Goal: Task Accomplishment & Management: Use online tool/utility

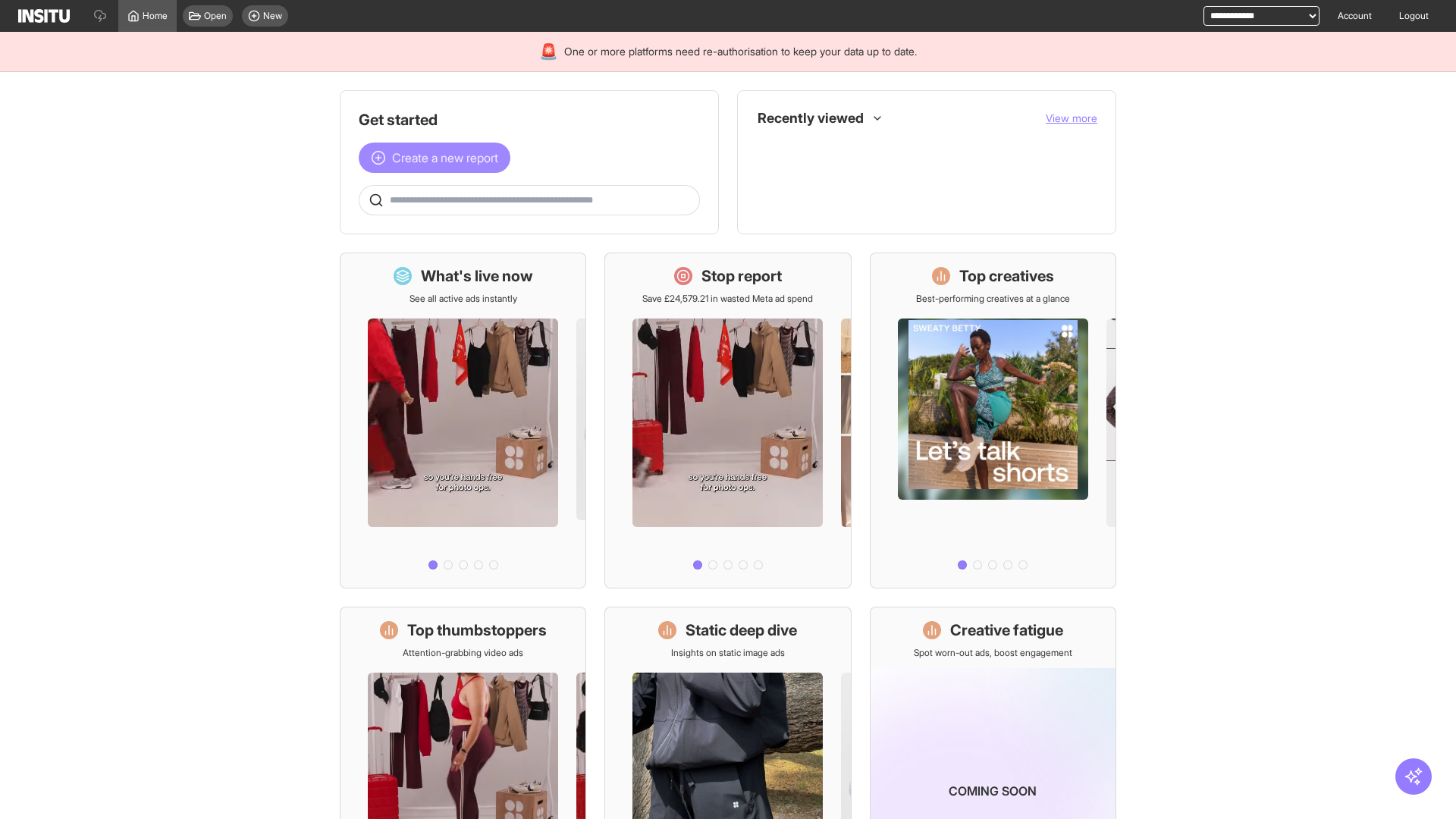
click at [438, 158] on span "Create a new report" at bounding box center [445, 158] width 107 height 18
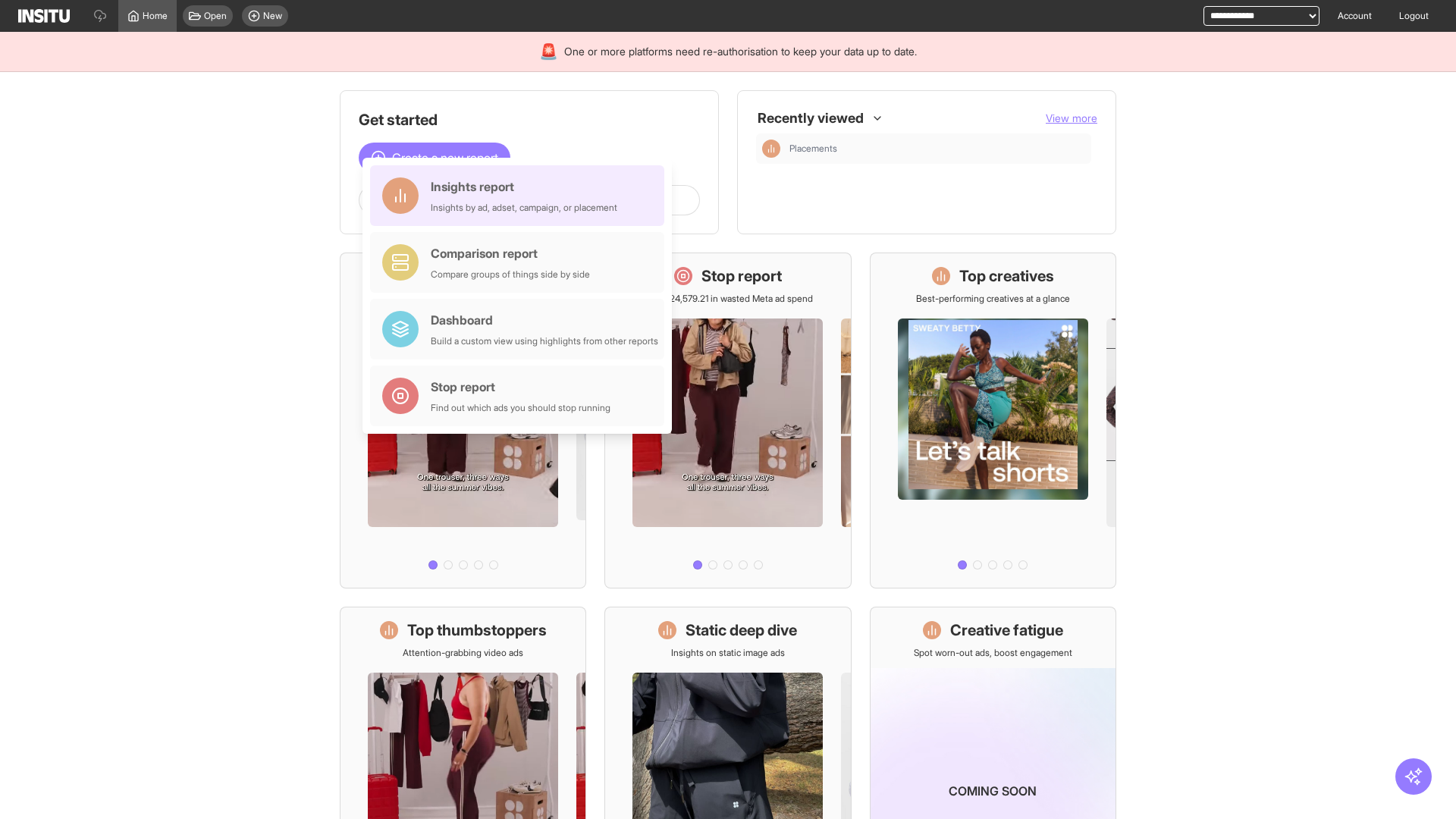
click at [521, 195] on div "Insights report Insights by ad, adset, campaign, or placement" at bounding box center [524, 195] width 186 height 37
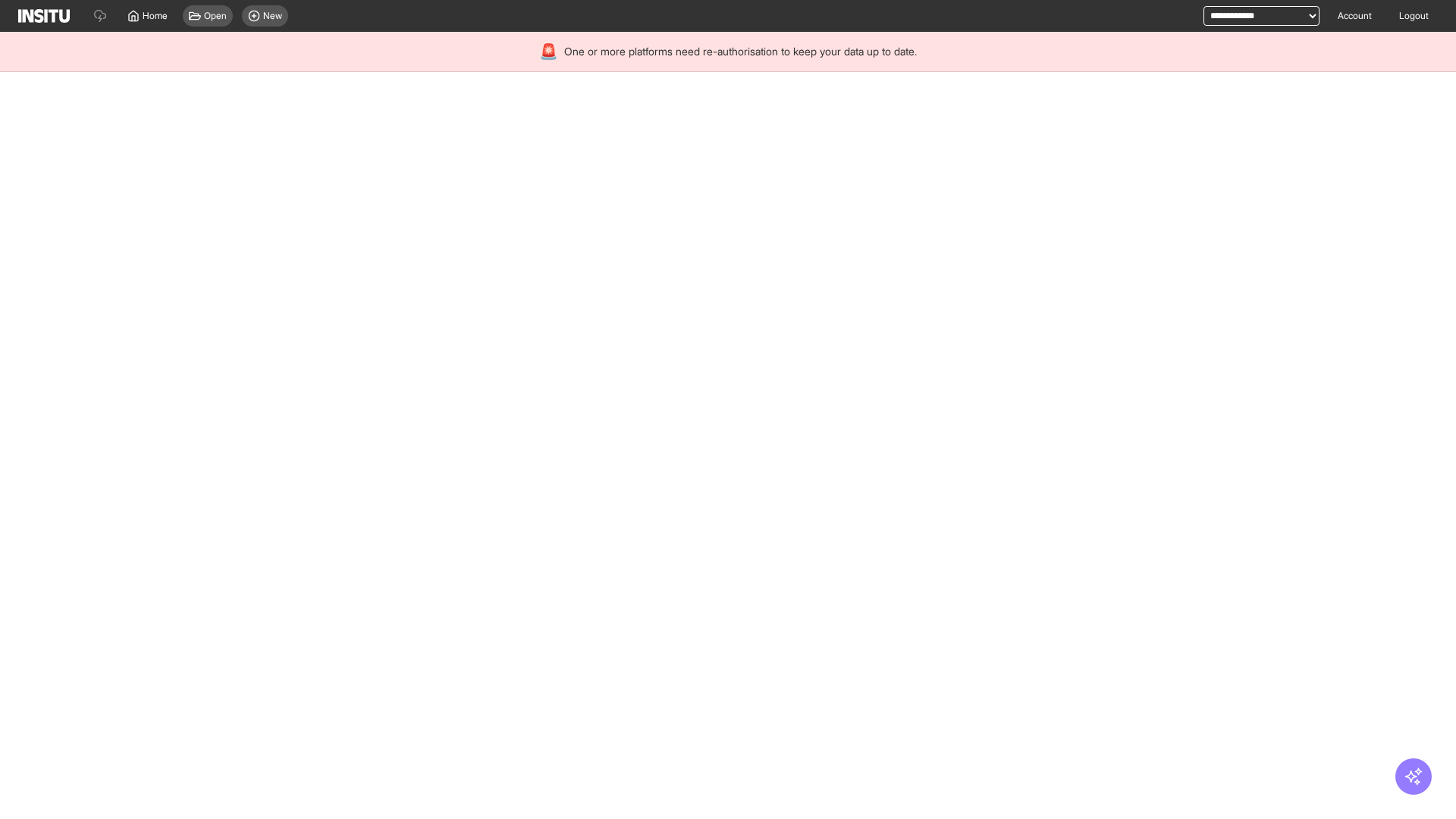
select select "**"
